Goal: Information Seeking & Learning: Learn about a topic

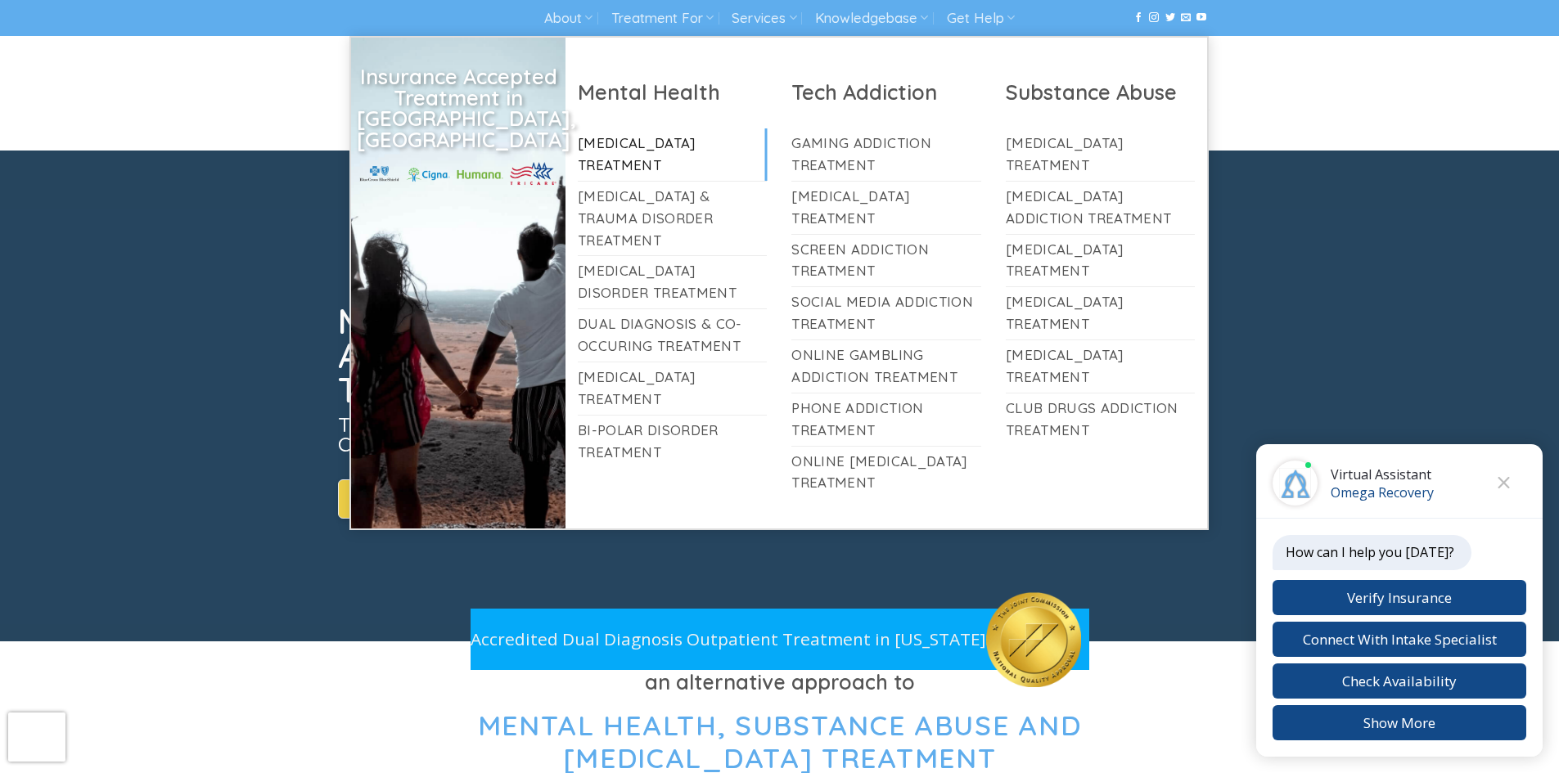
click at [646, 138] on link "[MEDICAL_DATA] Treatment" at bounding box center [673, 154] width 190 height 52
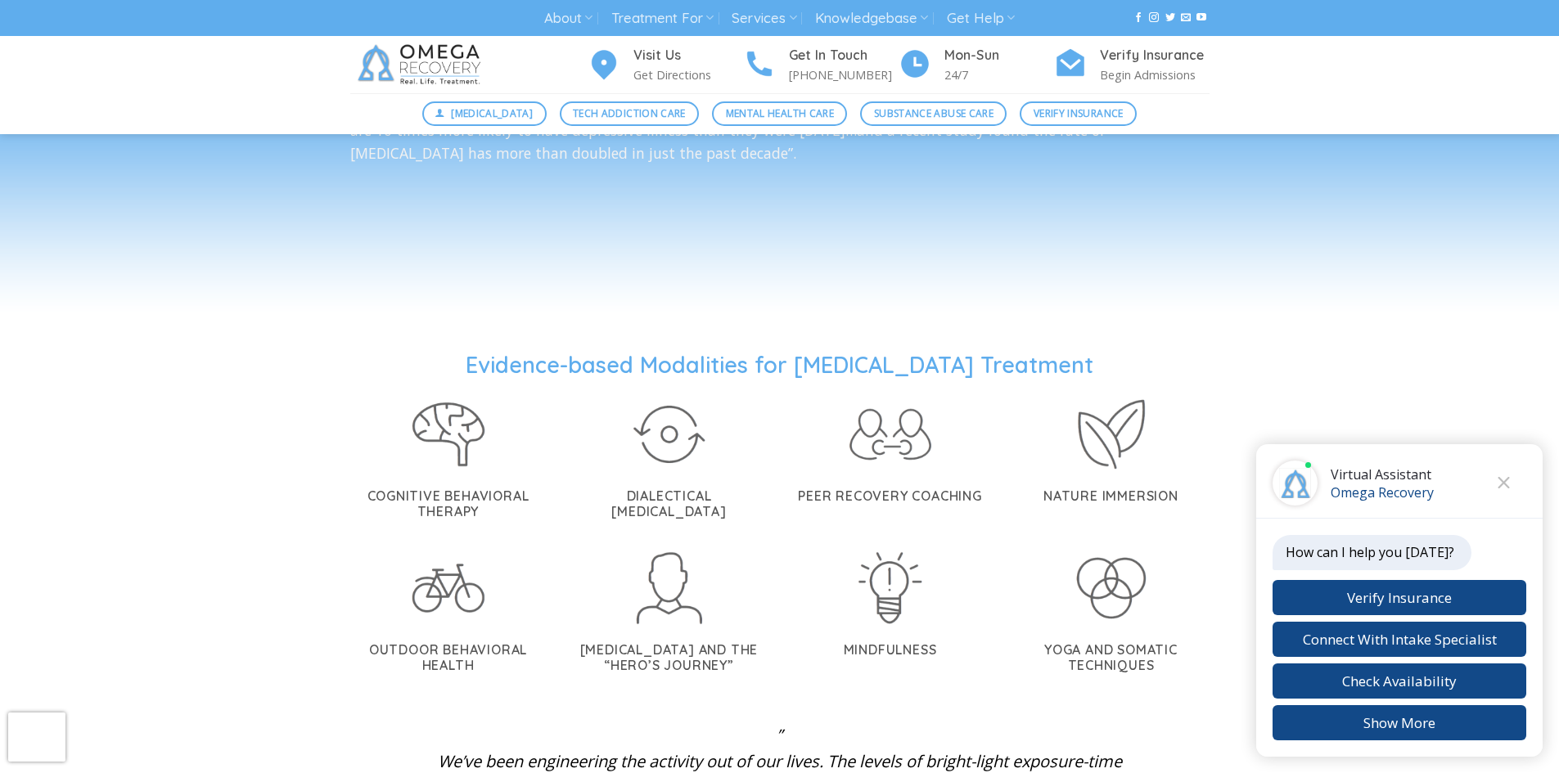
scroll to position [2700, 0]
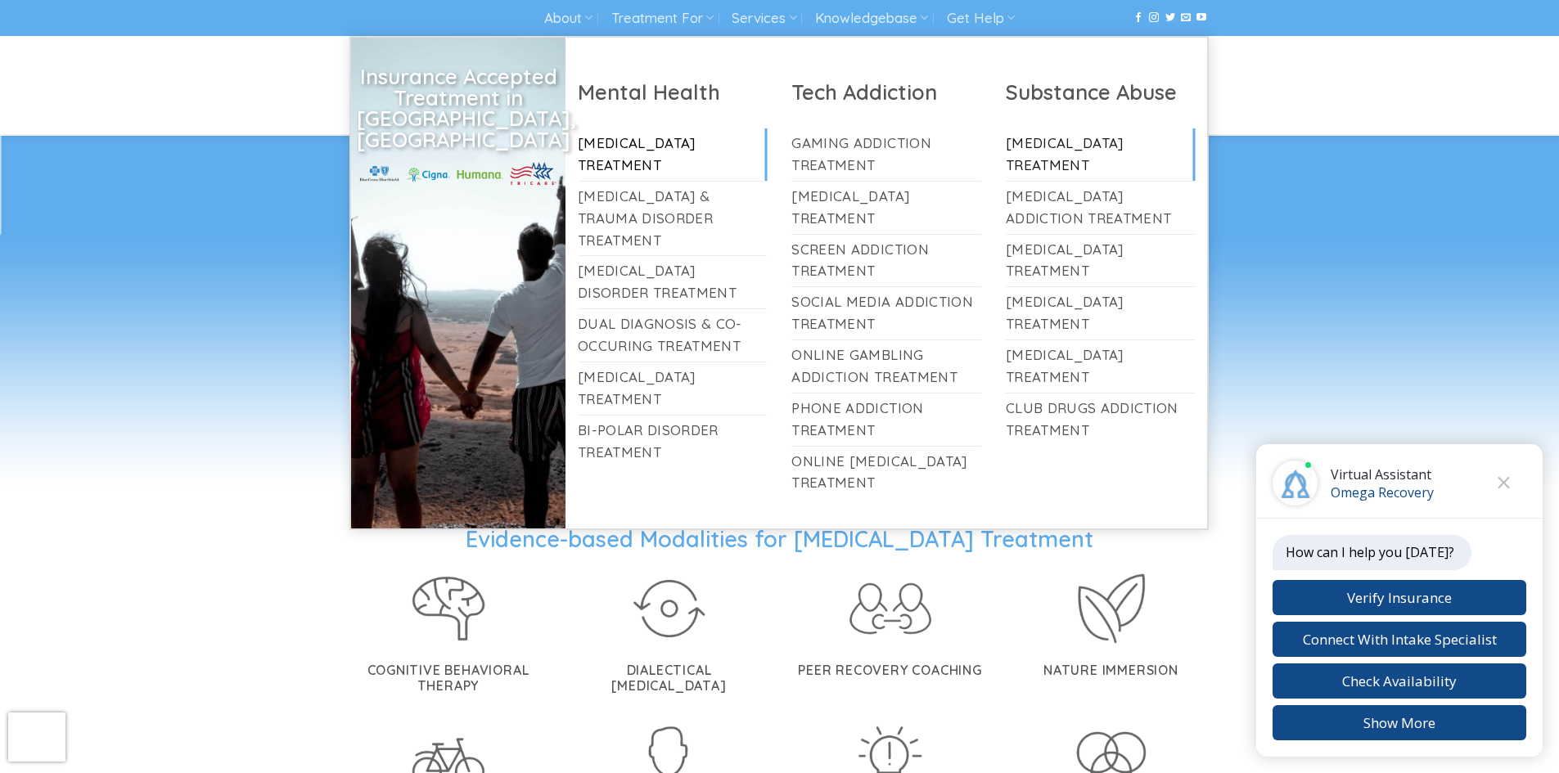
click at [1054, 160] on link "[MEDICAL_DATA] Treatment" at bounding box center [1100, 154] width 190 height 52
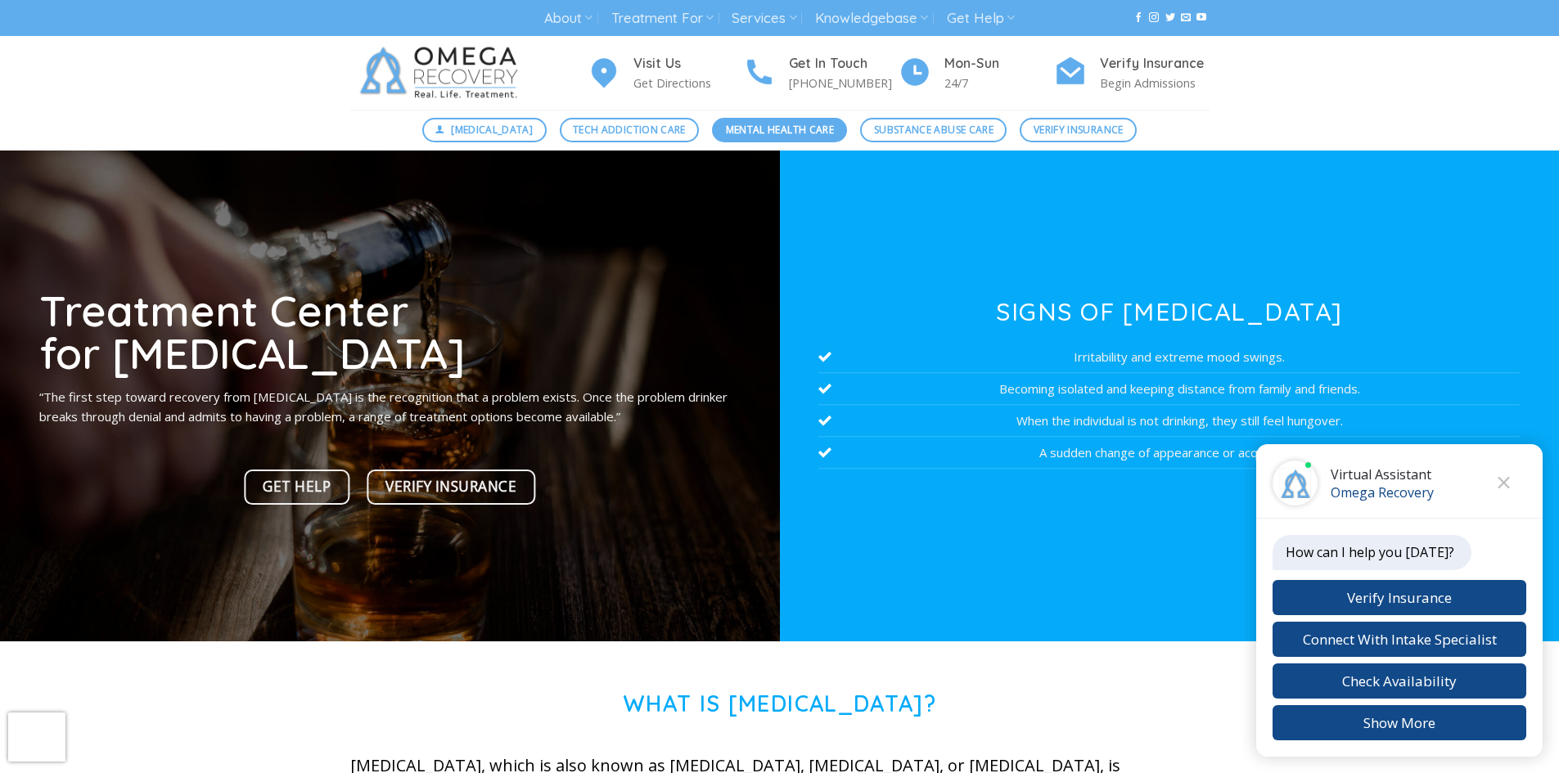
click at [786, 129] on span "Mental Health Care" at bounding box center [780, 130] width 108 height 16
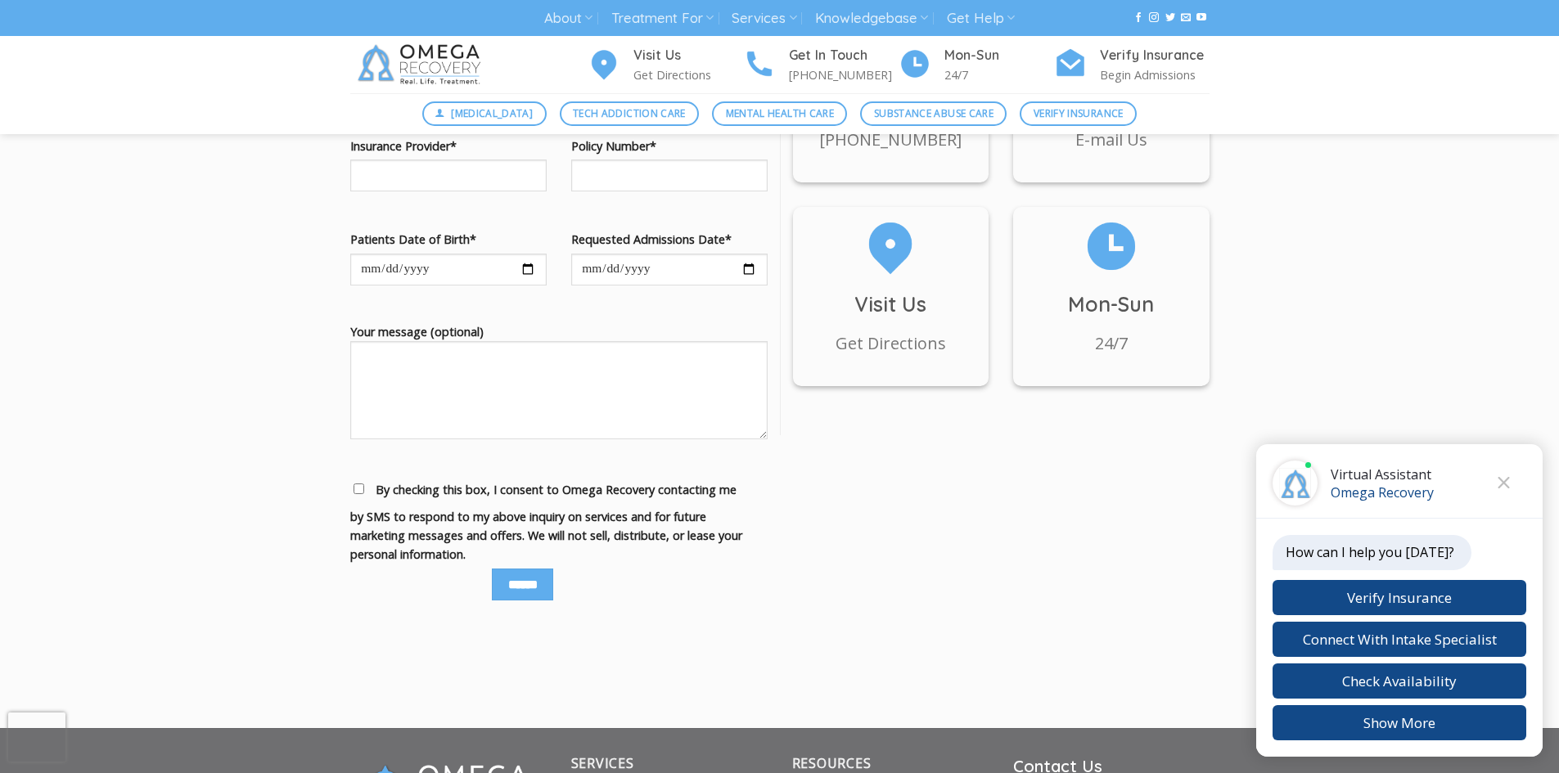
scroll to position [1964, 0]
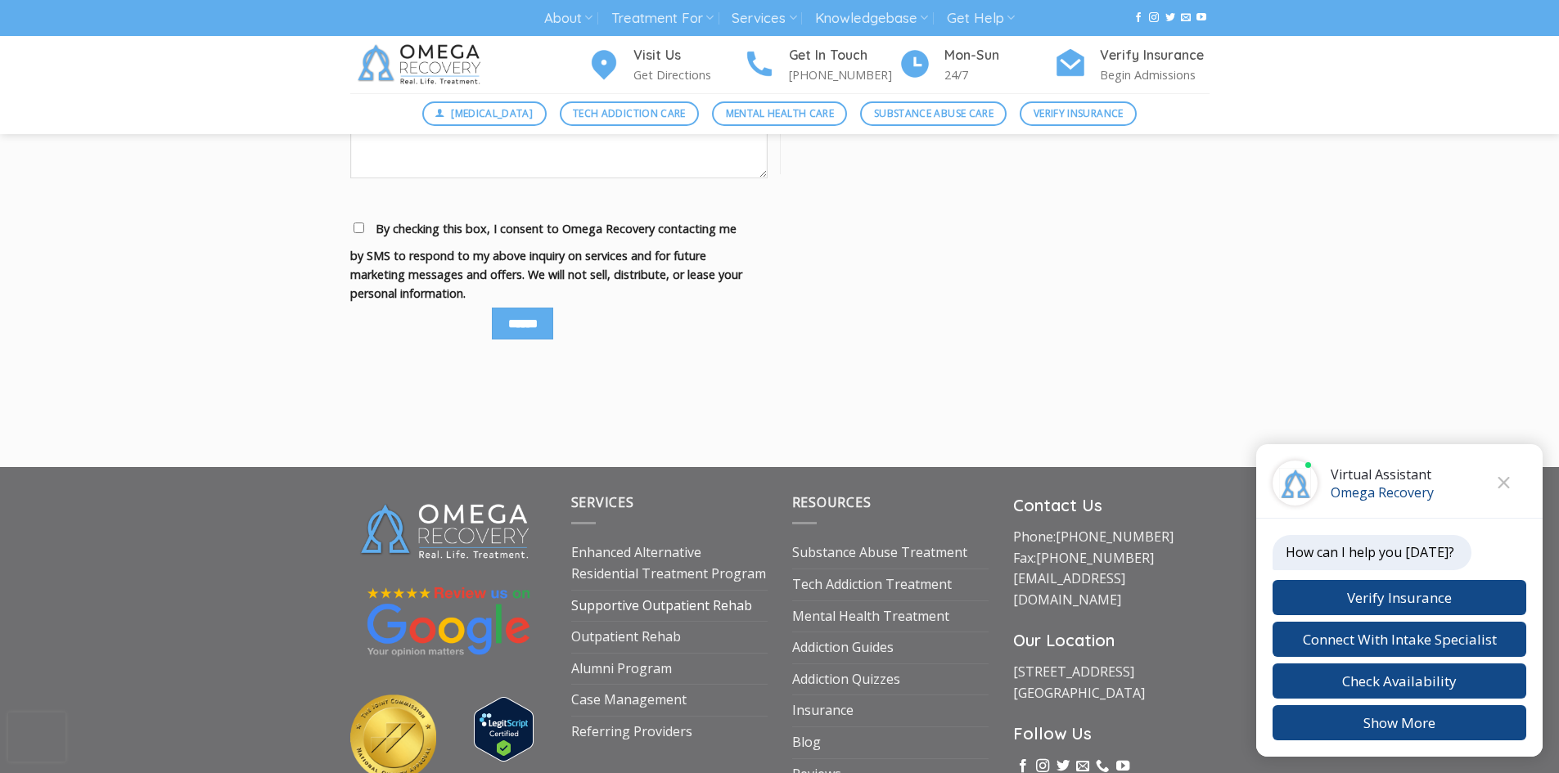
click at [695, 607] on link "Supportive Outpatient Rehab" at bounding box center [661, 606] width 181 height 31
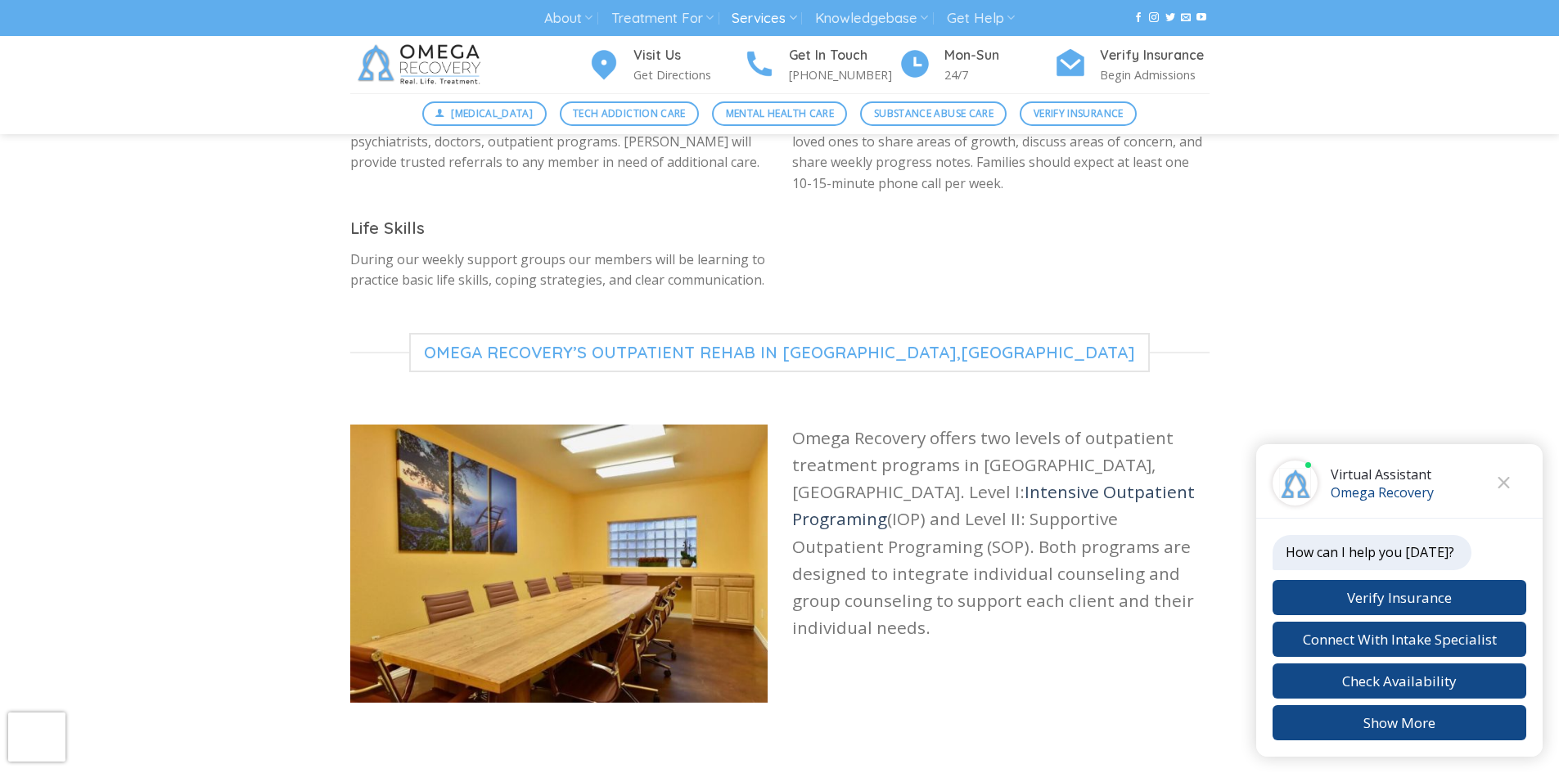
scroll to position [1145, 0]
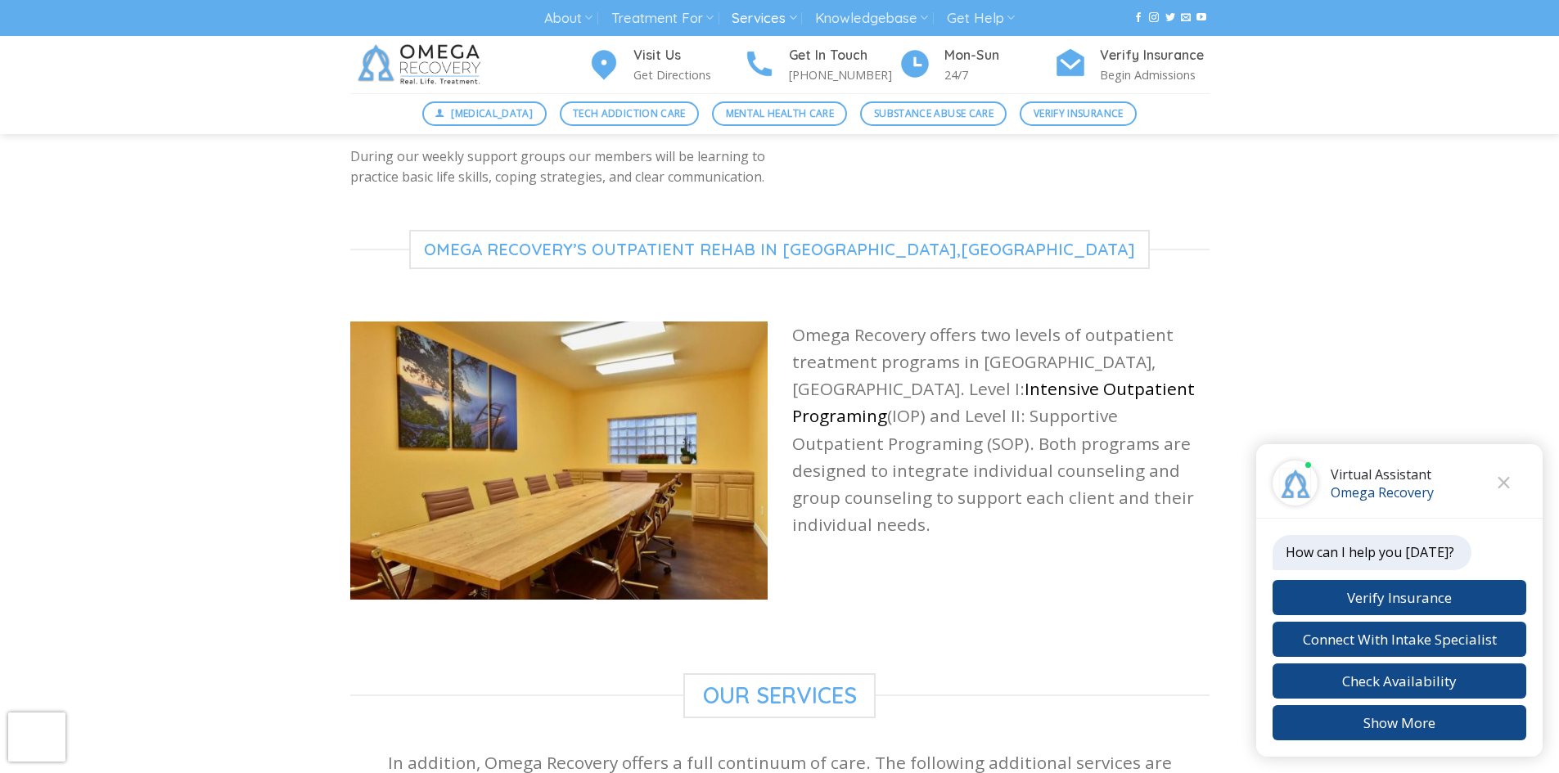
click at [904, 377] on link "Intensive Outpatient Programing" at bounding box center [993, 402] width 403 height 50
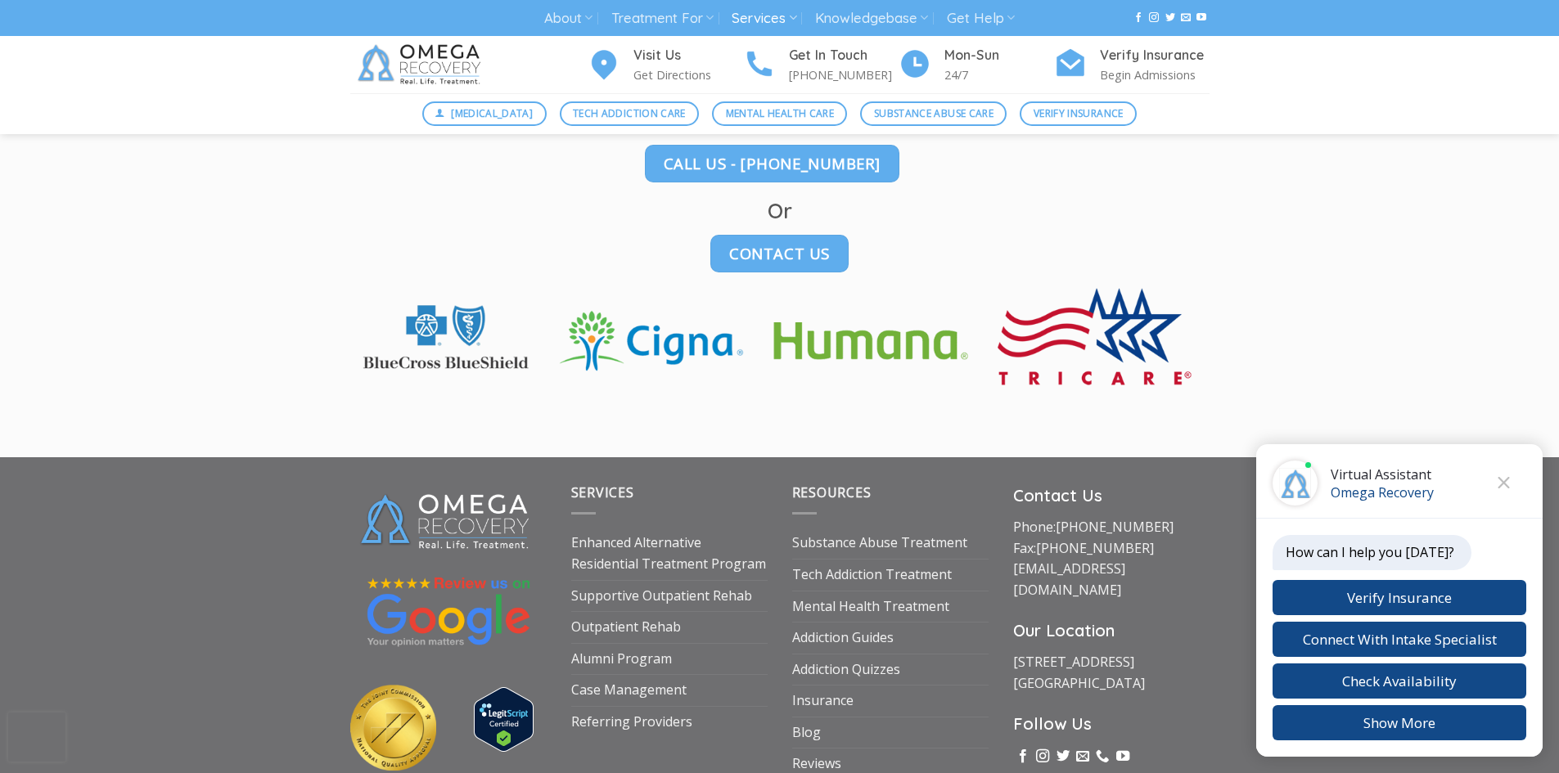
scroll to position [2688, 0]
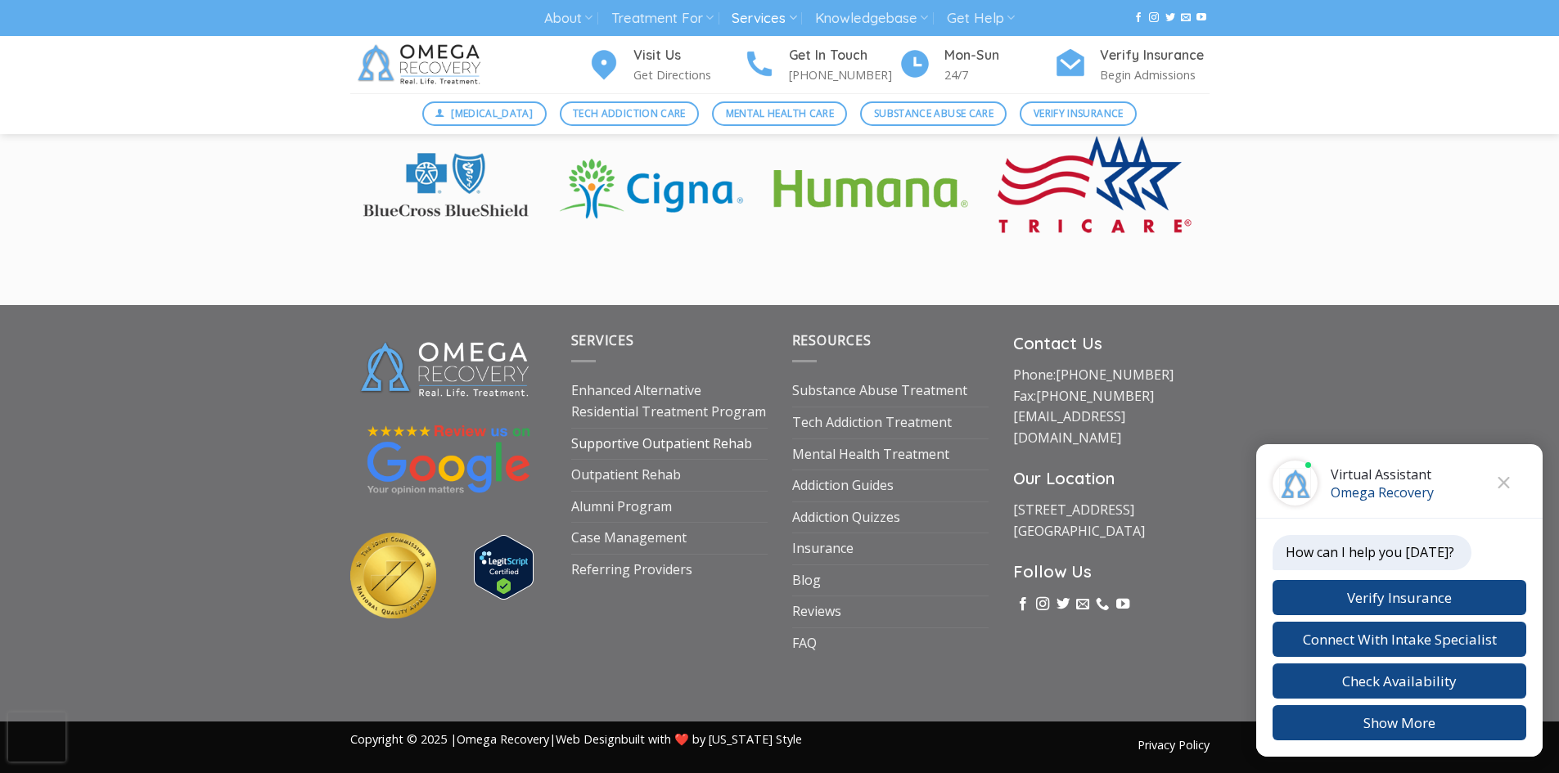
click at [626, 446] on link "Supportive Outpatient Rehab" at bounding box center [661, 444] width 181 height 31
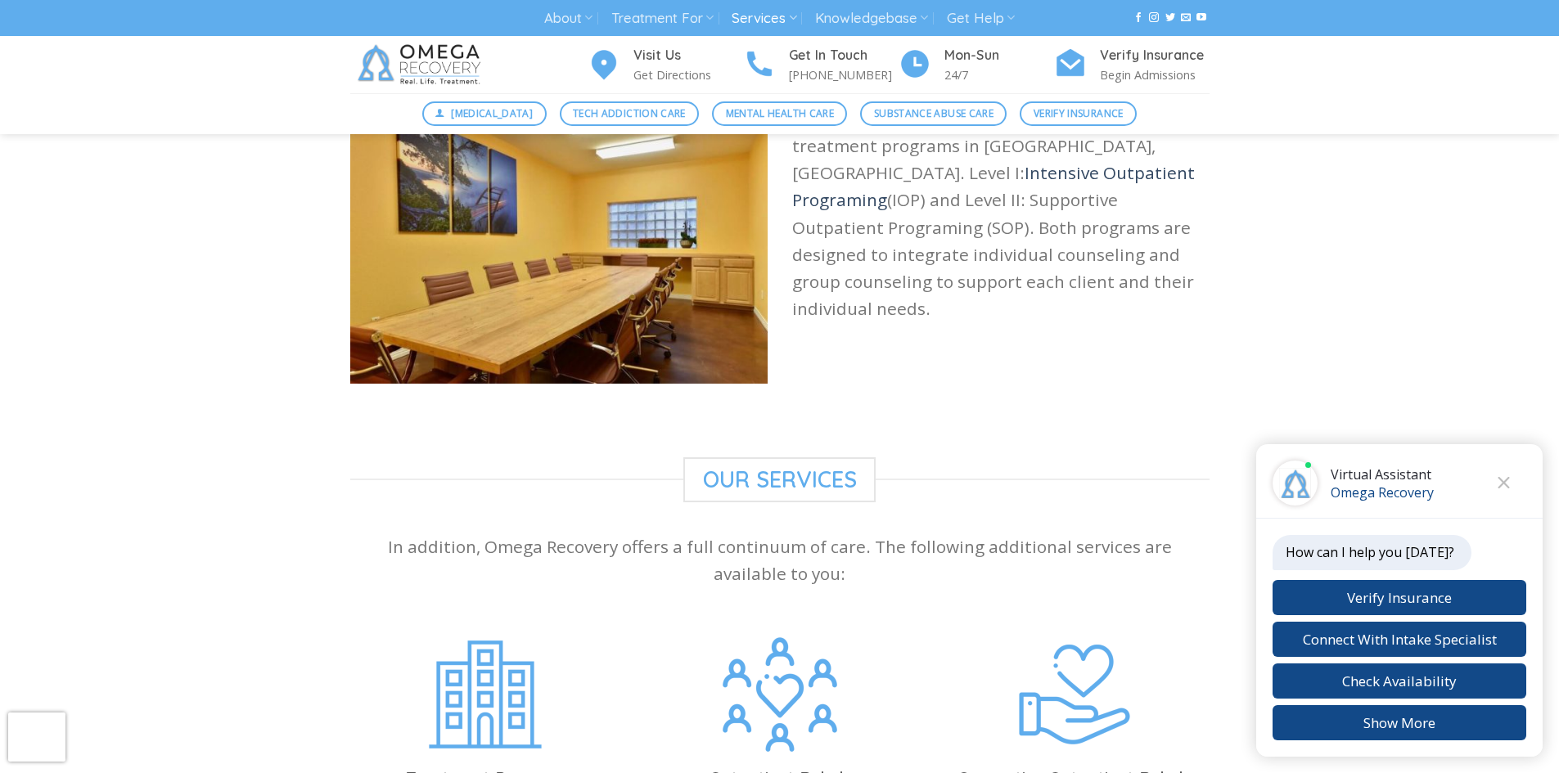
scroll to position [1213, 0]
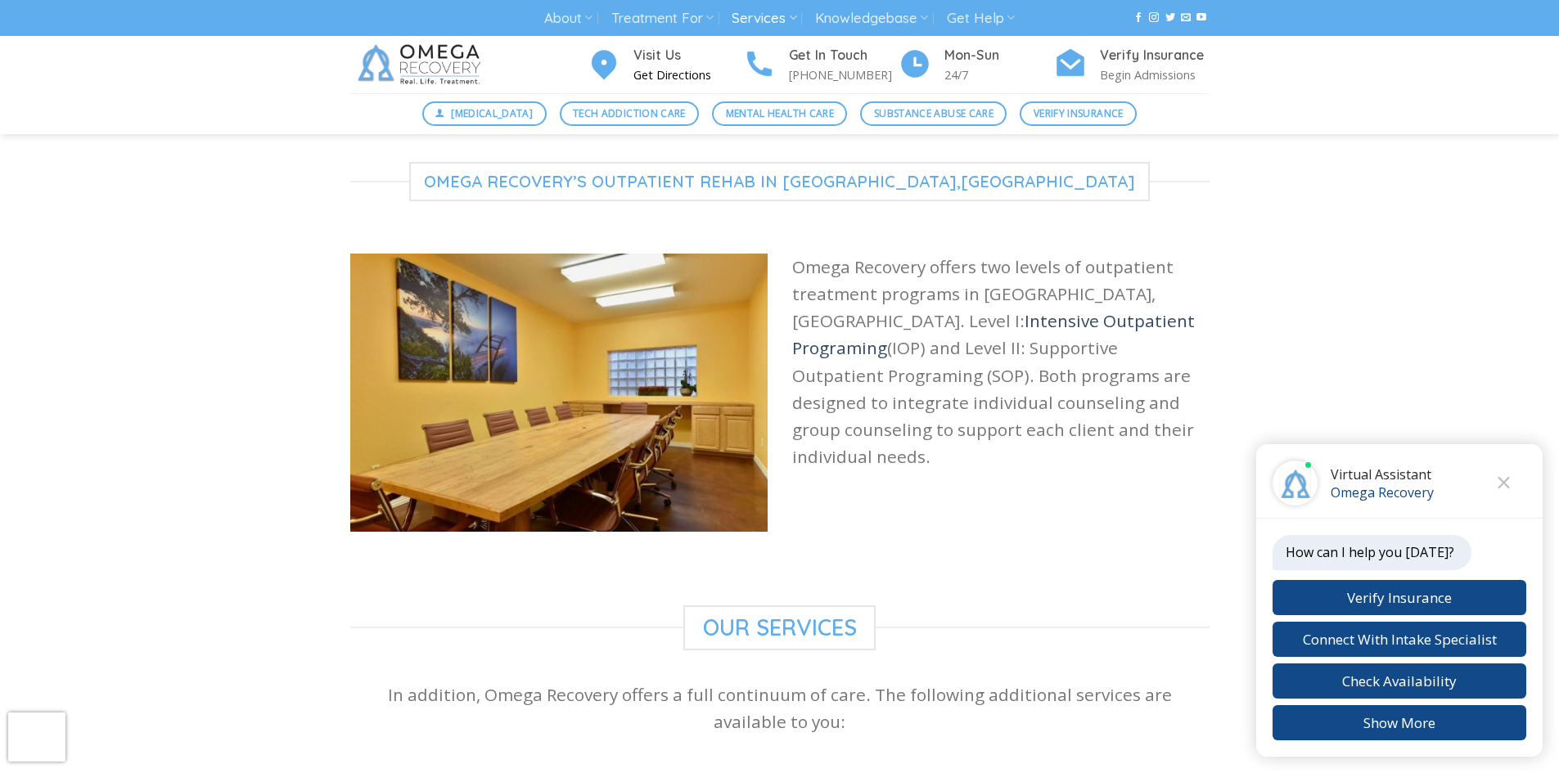
click at [653, 68] on p "Get Directions" at bounding box center [688, 74] width 110 height 19
